Goal: Check status: Check status

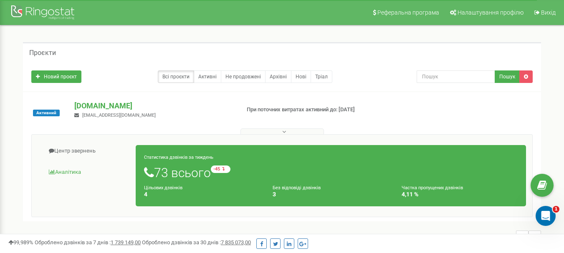
scroll to position [83, 0]
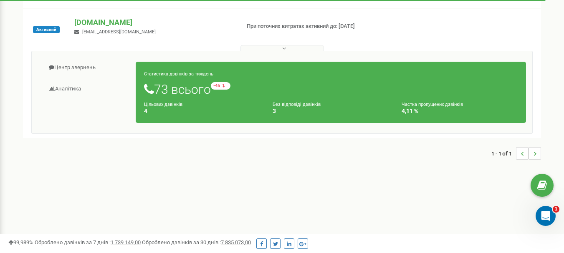
click at [289, 51] on button at bounding box center [281, 48] width 83 height 6
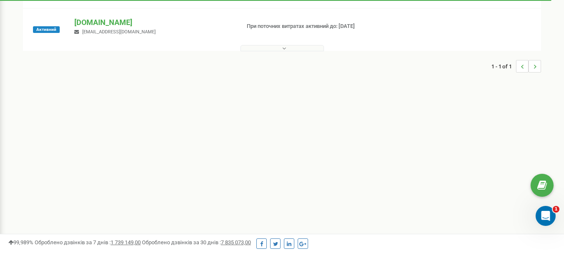
click at [289, 51] on button at bounding box center [281, 48] width 83 height 6
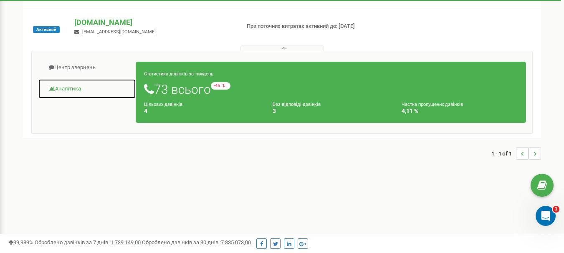
click at [74, 91] on link "Аналiтика" at bounding box center [87, 89] width 98 height 20
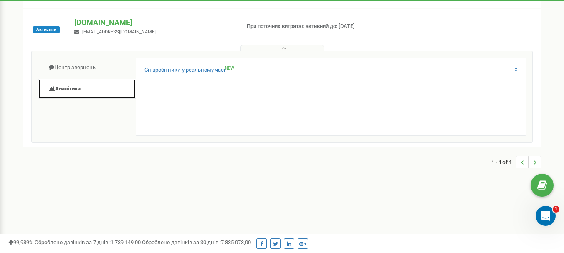
click at [67, 87] on link "Аналiтика" at bounding box center [87, 89] width 98 height 20
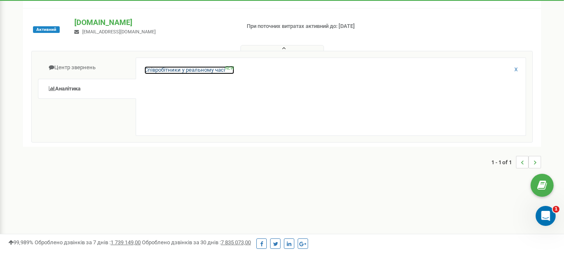
click at [192, 68] on link "Співробітники у реальному часі NEW" at bounding box center [189, 70] width 90 height 8
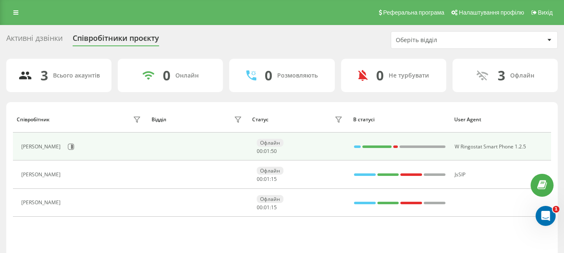
scroll to position [45, 0]
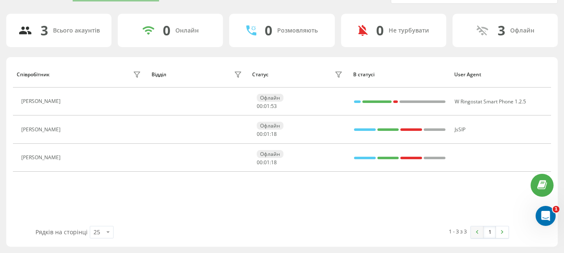
click at [477, 232] on img at bounding box center [477, 232] width 3 height 4
click at [501, 232] on img at bounding box center [502, 232] width 3 height 4
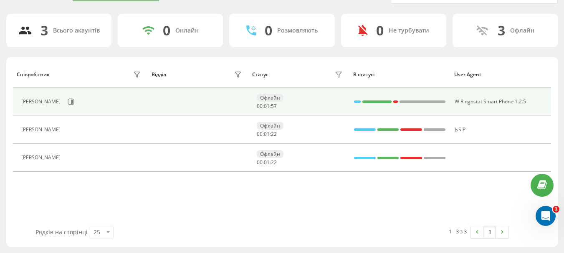
click at [53, 101] on div "Катерина Стецишина" at bounding box center [41, 102] width 41 height 6
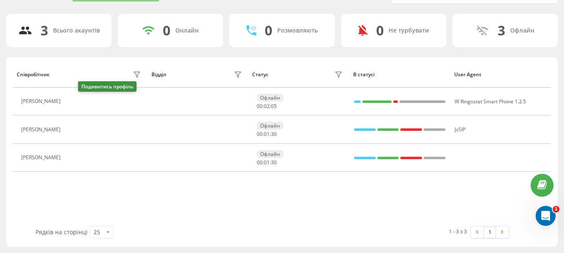
click at [72, 103] on icon at bounding box center [71, 102] width 2 height 4
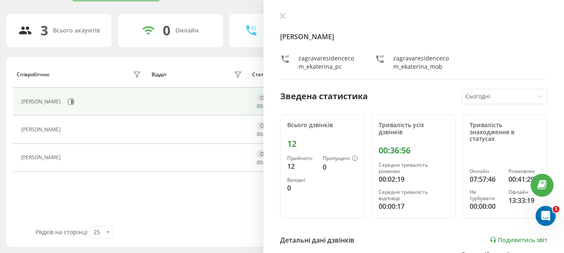
click at [499, 92] on div at bounding box center [497, 97] width 65 height 10
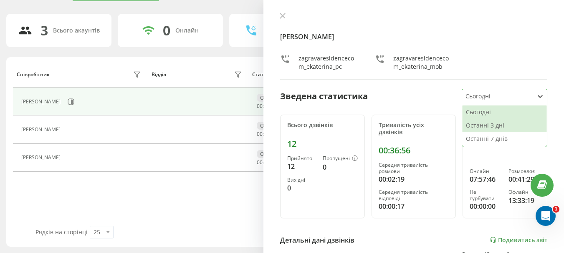
click at [514, 124] on div "Останні 3 дні" at bounding box center [504, 125] width 85 height 13
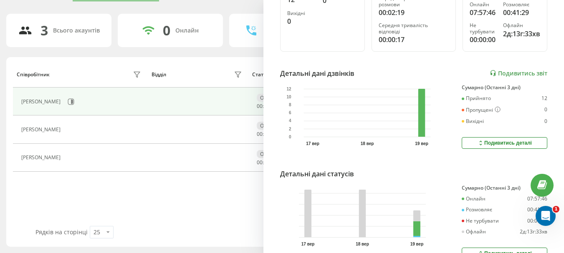
scroll to position [212, 0]
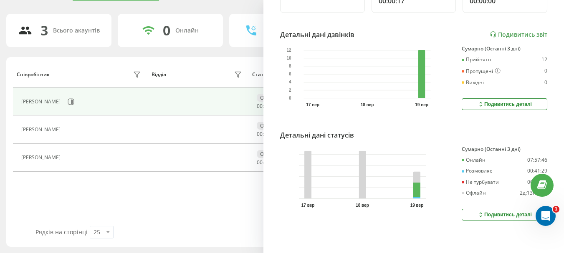
click at [478, 101] on div "Подивитись деталі" at bounding box center [504, 104] width 55 height 7
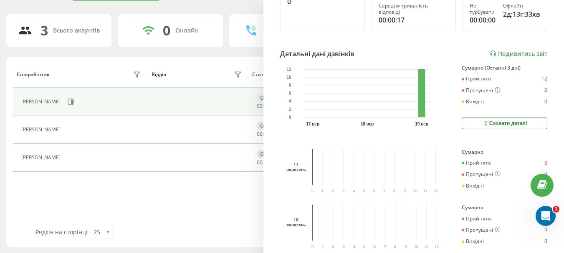
scroll to position [61, 0]
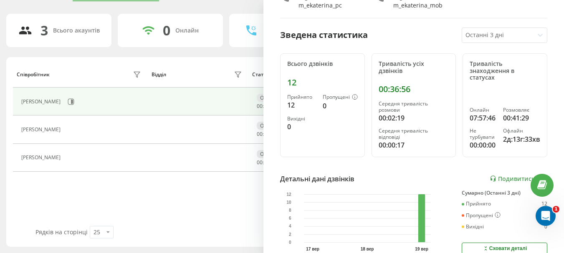
click at [486, 36] on div at bounding box center [497, 35] width 65 height 10
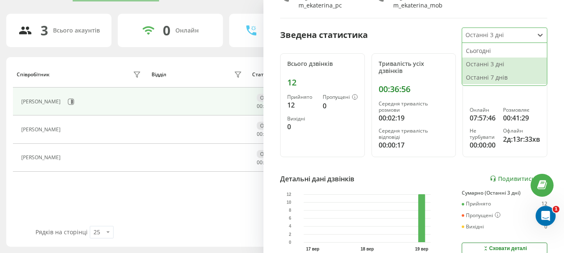
click at [480, 78] on div "Останні 7 днів" at bounding box center [504, 77] width 85 height 13
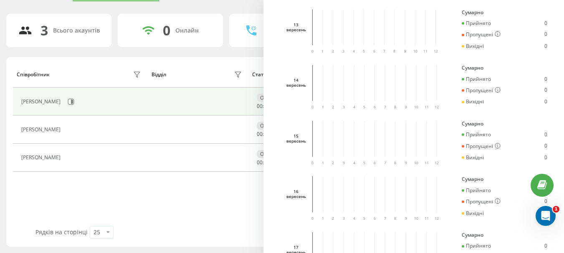
scroll to position [368, 0]
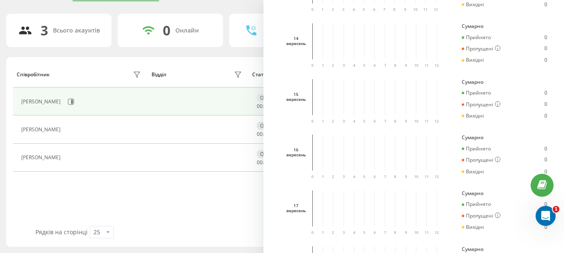
click at [192, 77] on div "Відділ" at bounding box center [198, 74] width 93 height 13
